Goal: Use online tool/utility: Utilize a website feature to perform a specific function

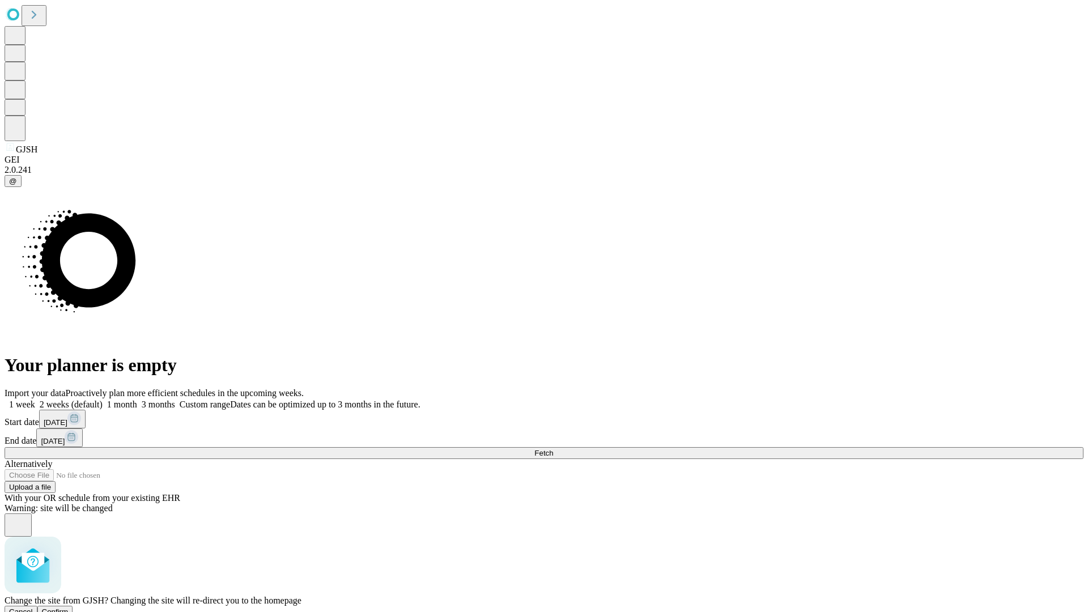
click at [69, 607] on span "Confirm" at bounding box center [55, 611] width 27 height 8
click at [137, 399] on label "1 month" at bounding box center [120, 404] width 35 height 10
click at [553, 449] on span "Fetch" at bounding box center [543, 453] width 19 height 8
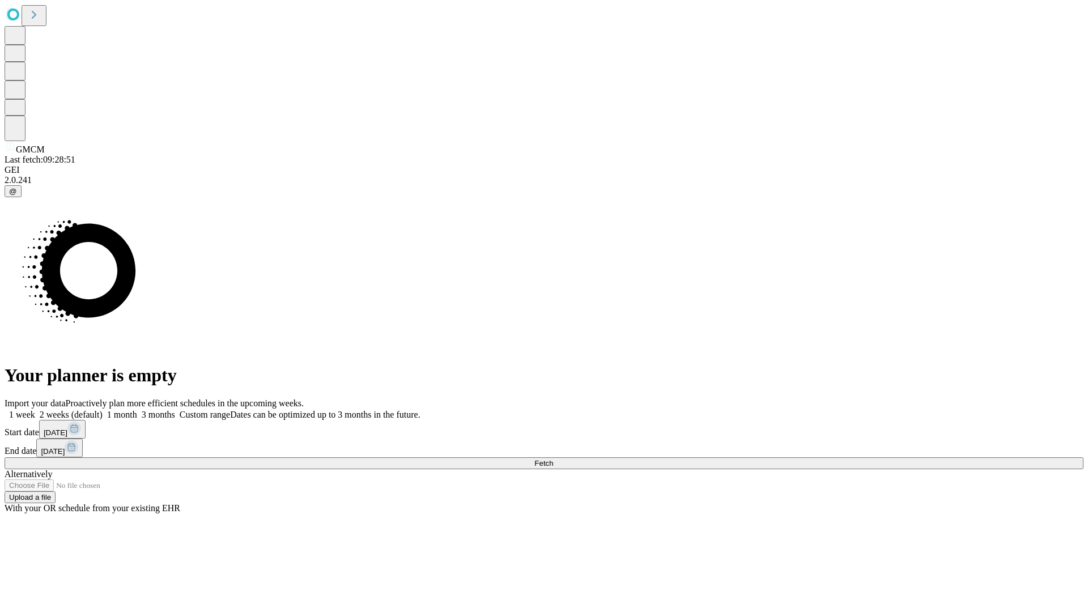
click at [137, 410] on label "1 month" at bounding box center [120, 415] width 35 height 10
click at [553, 459] on span "Fetch" at bounding box center [543, 463] width 19 height 8
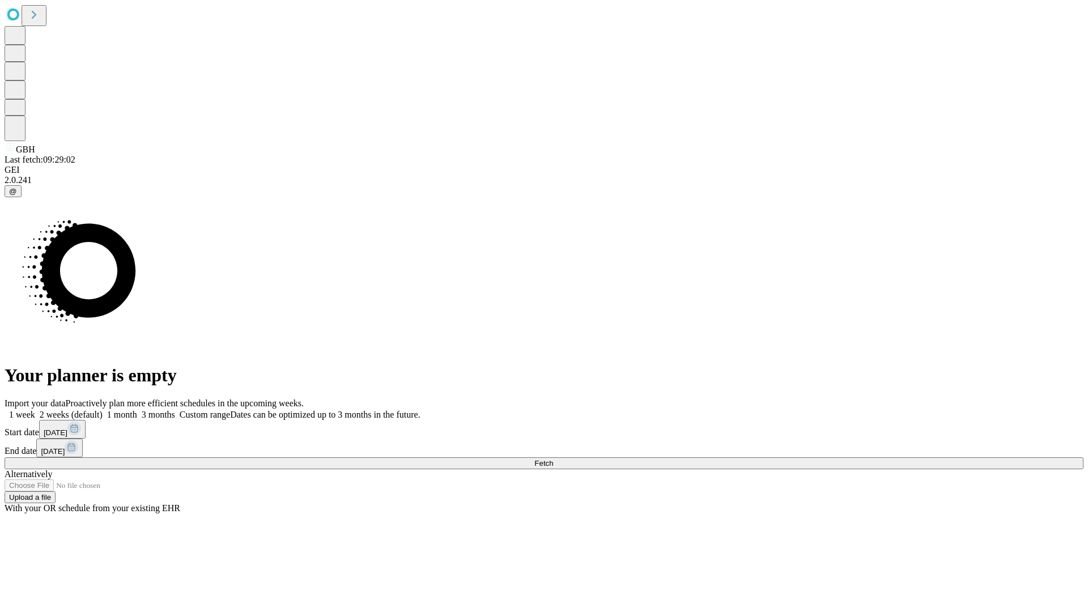
click at [137, 410] on label "1 month" at bounding box center [120, 415] width 35 height 10
click at [553, 459] on span "Fetch" at bounding box center [543, 463] width 19 height 8
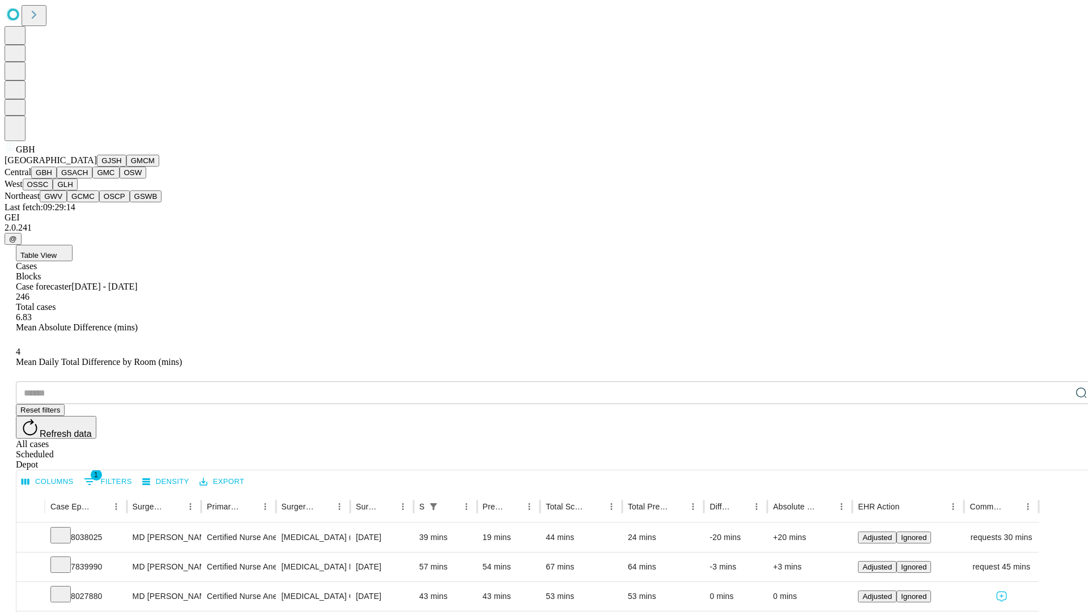
click at [88, 178] on button "GSACH" at bounding box center [75, 173] width 36 height 12
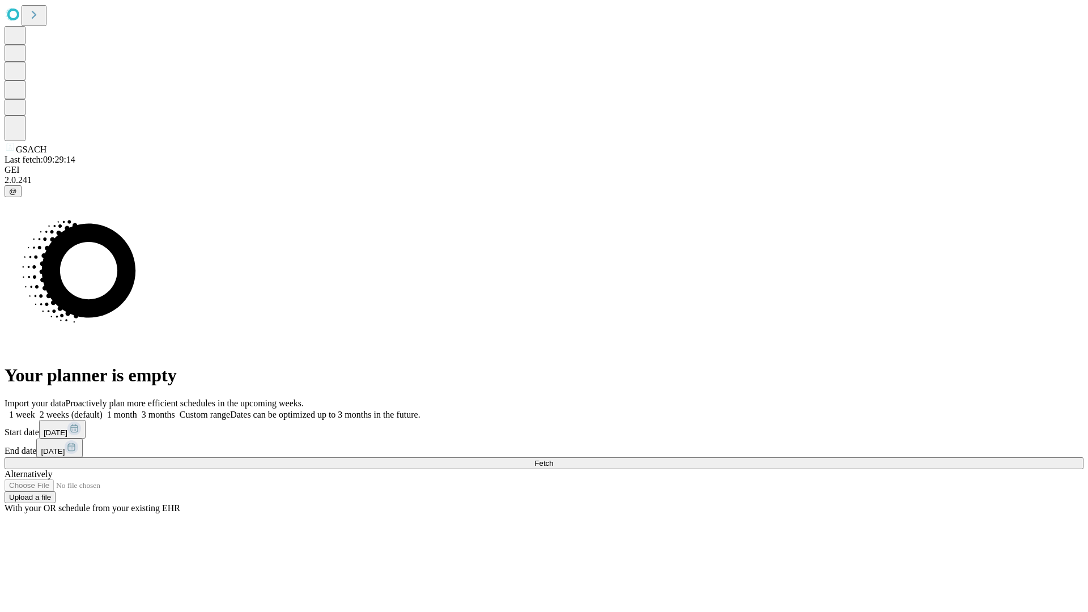
click at [137, 410] on label "1 month" at bounding box center [120, 415] width 35 height 10
click at [553, 459] on span "Fetch" at bounding box center [543, 463] width 19 height 8
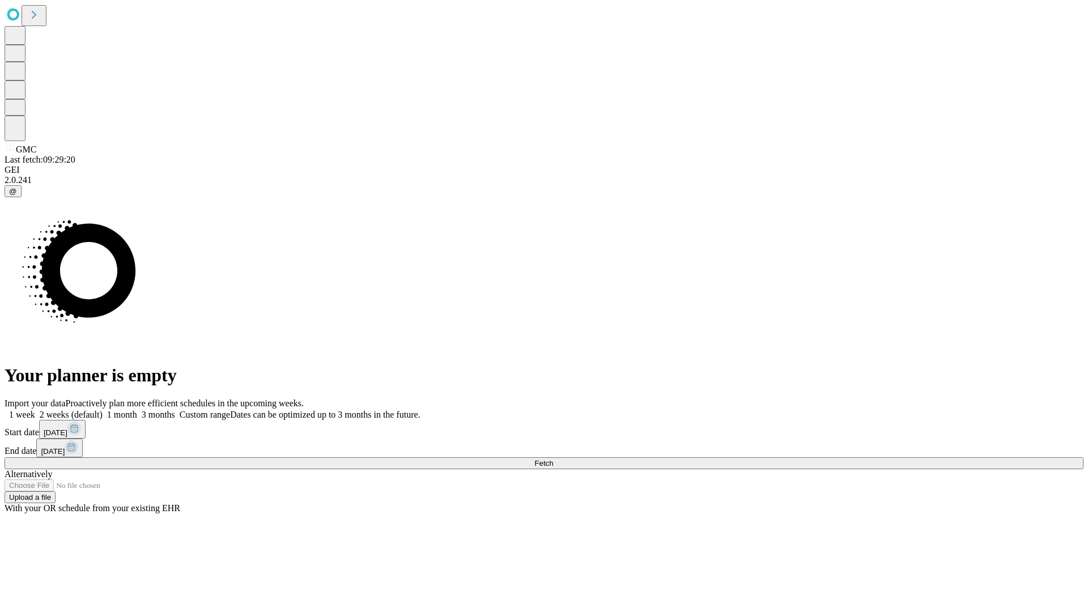
click at [137, 410] on label "1 month" at bounding box center [120, 415] width 35 height 10
click at [553, 459] on span "Fetch" at bounding box center [543, 463] width 19 height 8
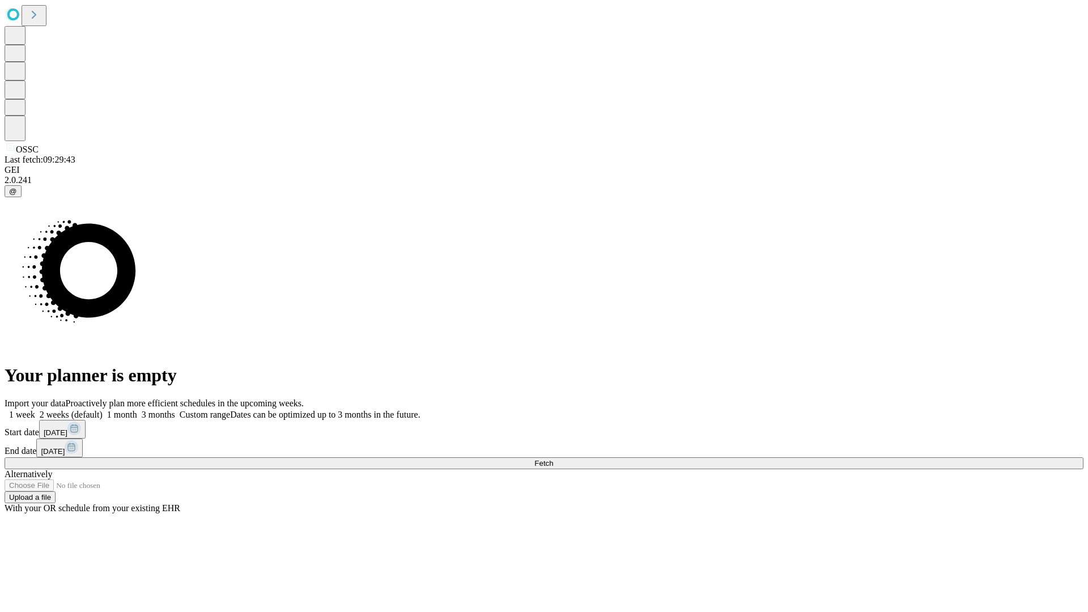
click at [553, 459] on span "Fetch" at bounding box center [543, 463] width 19 height 8
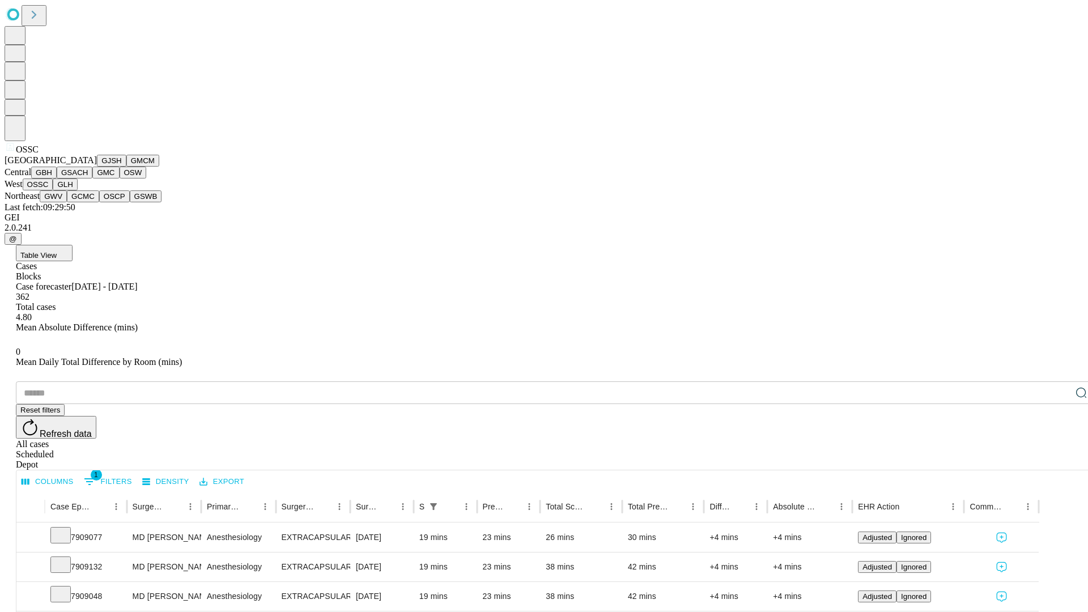
click at [77, 190] on button "GLH" at bounding box center [65, 184] width 24 height 12
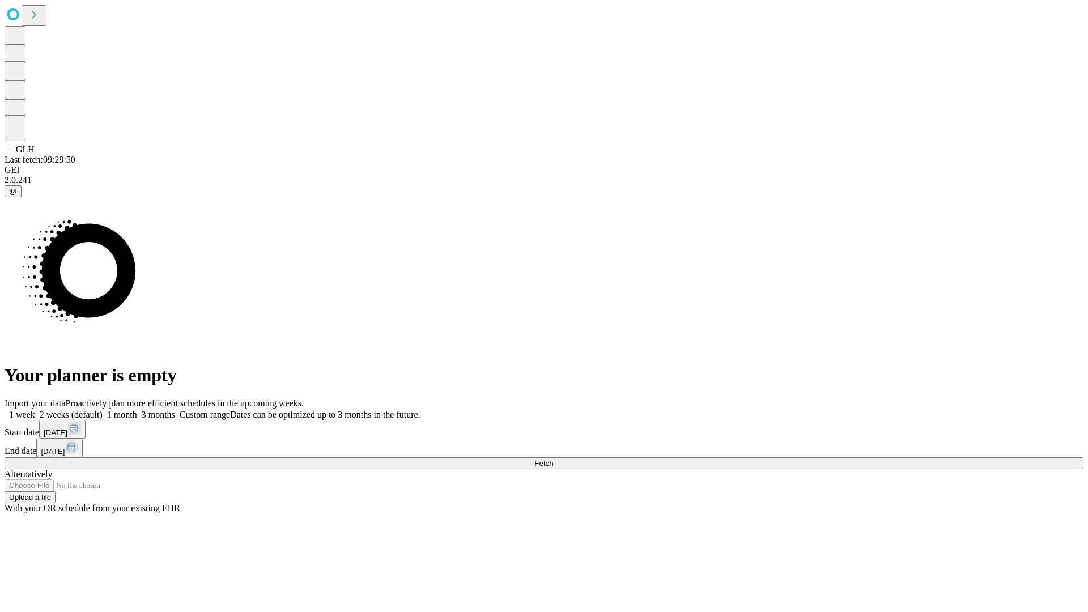
click at [137, 410] on label "1 month" at bounding box center [120, 415] width 35 height 10
click at [553, 459] on span "Fetch" at bounding box center [543, 463] width 19 height 8
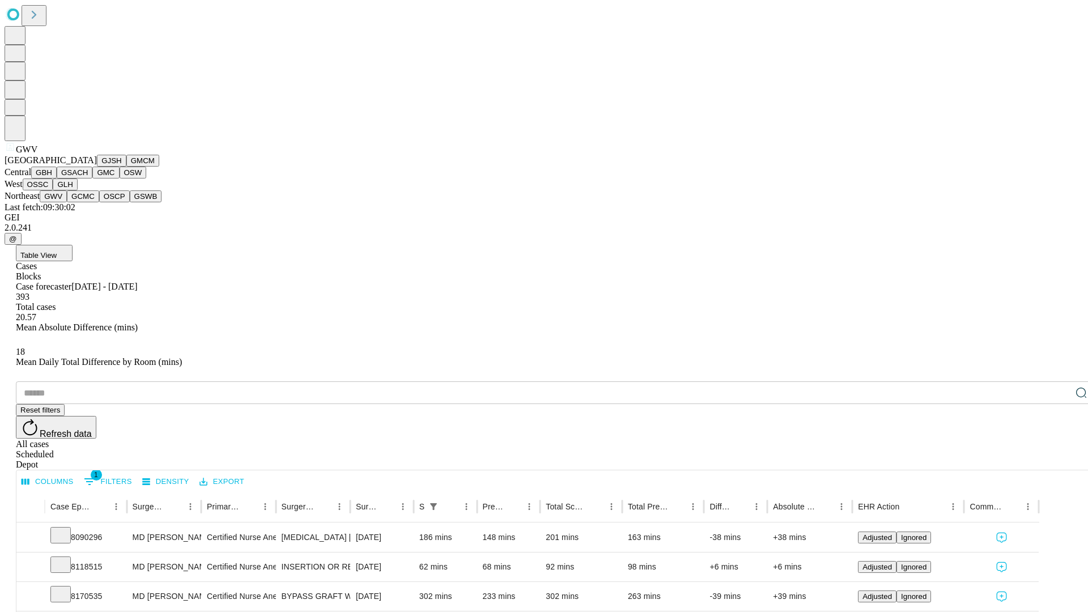
click at [88, 202] on button "GCMC" at bounding box center [83, 196] width 32 height 12
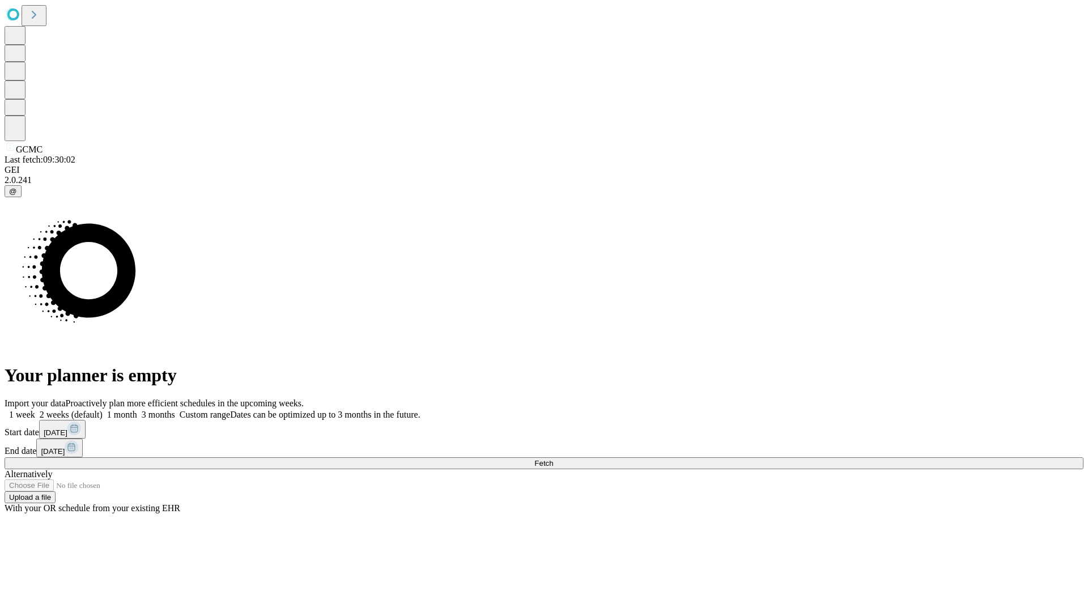
click at [553, 459] on span "Fetch" at bounding box center [543, 463] width 19 height 8
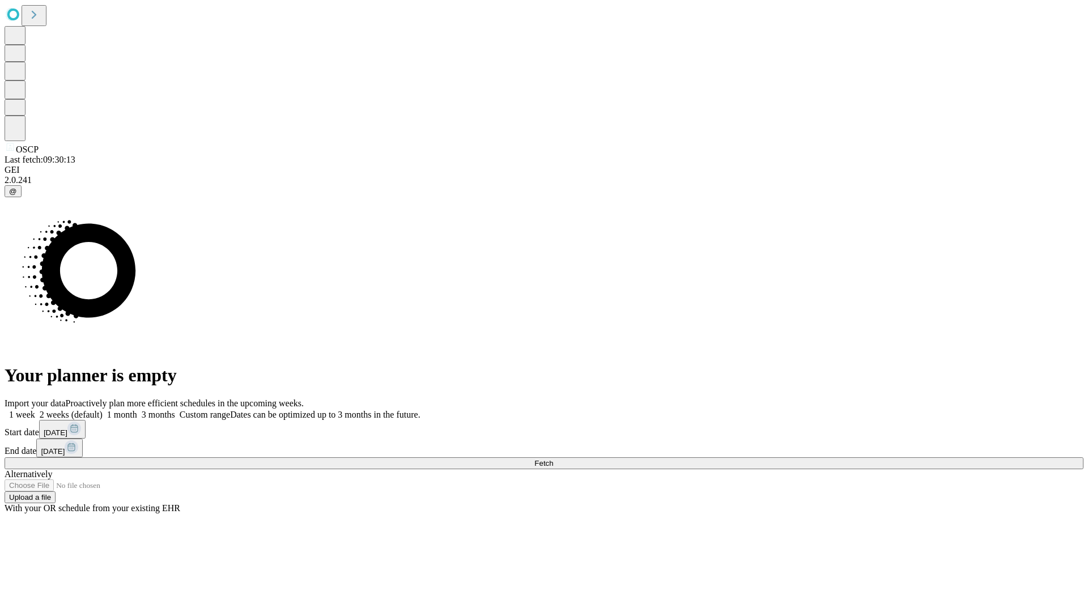
click at [553, 459] on span "Fetch" at bounding box center [543, 463] width 19 height 8
